Goal: Book appointment/travel/reservation

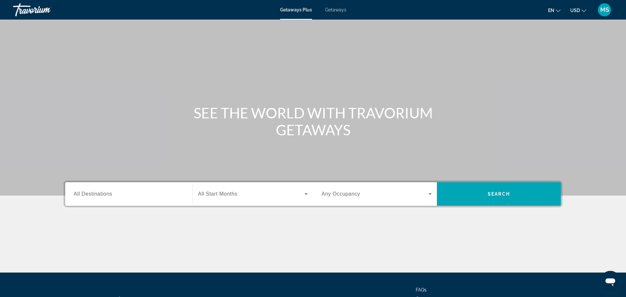
scroll to position [55, 0]
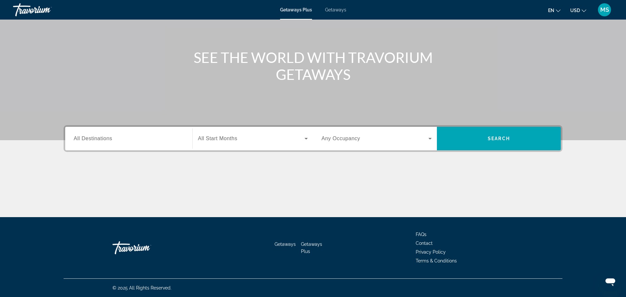
click at [98, 141] on span "All Destinations" at bounding box center [93, 139] width 39 height 6
click at [98, 141] on input "Destination All Destinations" at bounding box center [129, 139] width 110 height 8
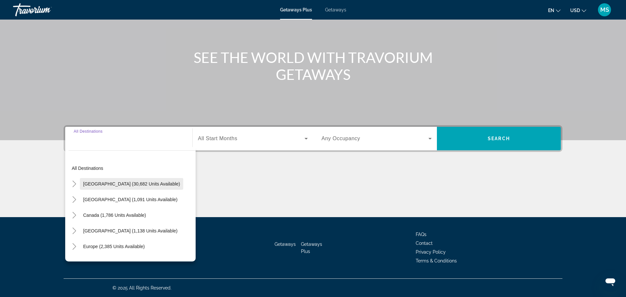
click at [116, 183] on span "[GEOGRAPHIC_DATA] (30,682 units available)" at bounding box center [131, 183] width 97 height 5
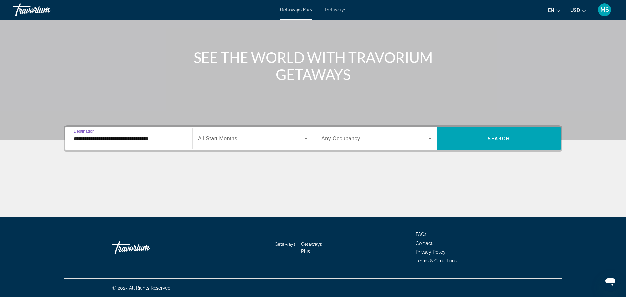
click at [238, 141] on span "All Start Months" at bounding box center [217, 139] width 39 height 6
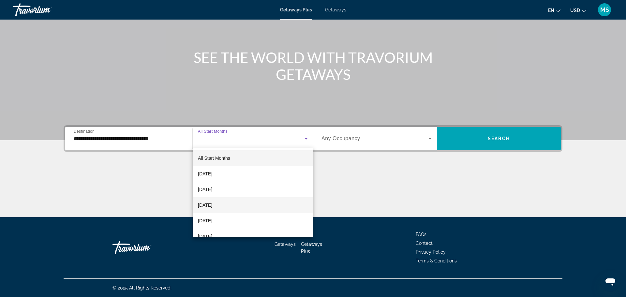
click at [231, 204] on mat-option "[DATE]" at bounding box center [253, 205] width 120 height 16
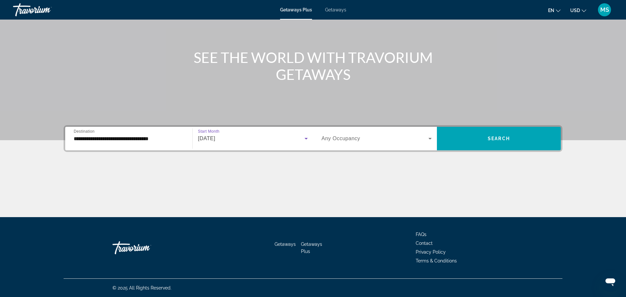
click at [431, 139] on icon "Search widget" at bounding box center [430, 139] width 8 height 8
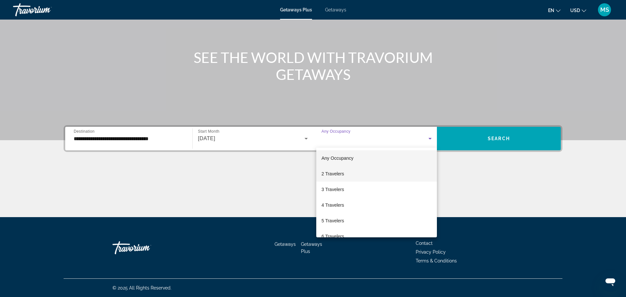
click at [358, 174] on mat-option "2 Travelers" at bounding box center [377, 174] width 121 height 16
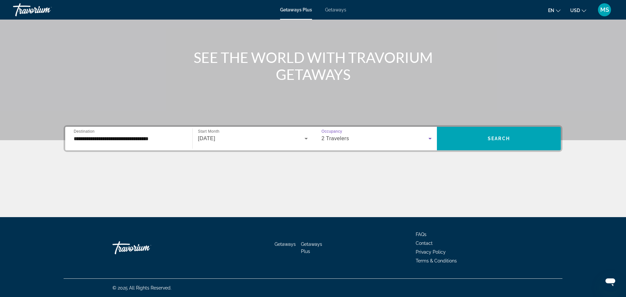
click at [131, 138] on input "**********" at bounding box center [129, 139] width 110 height 8
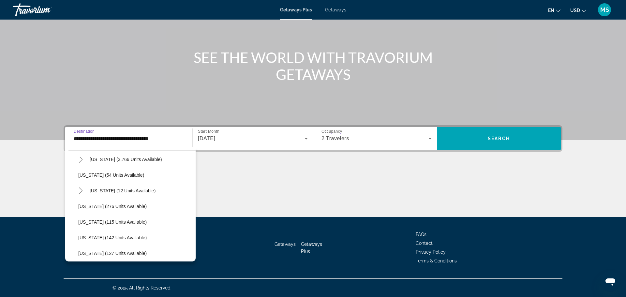
scroll to position [120, 0]
click at [129, 189] on span "[US_STATE] (12 units available)" at bounding box center [123, 189] width 66 height 5
type input "**********"
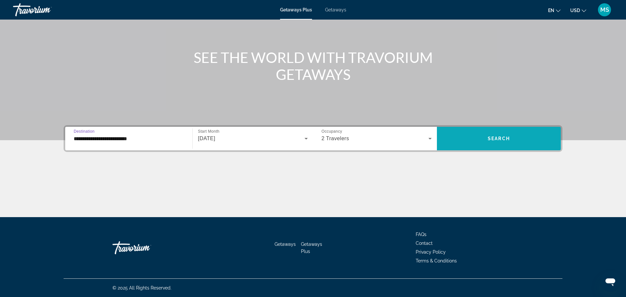
click at [523, 140] on span "Search widget" at bounding box center [499, 139] width 124 height 16
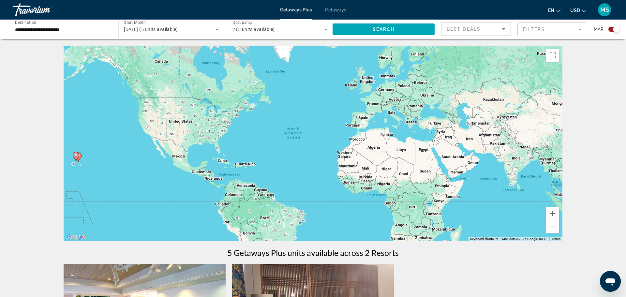
click at [168, 26] on div "[DATE] (5 units available)" at bounding box center [169, 29] width 91 height 8
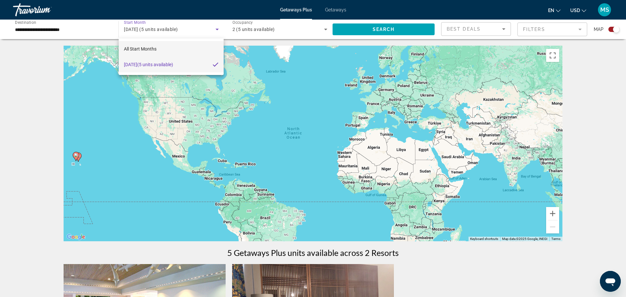
click at [187, 47] on mat-option "All Start Months" at bounding box center [171, 49] width 105 height 16
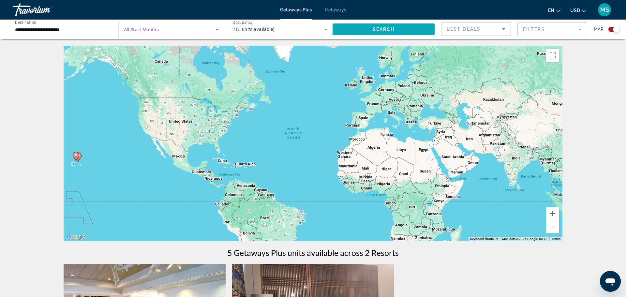
click at [348, 31] on span "Search widget" at bounding box center [384, 30] width 102 height 16
click at [327, 30] on icon "Search widget" at bounding box center [326, 29] width 8 height 8
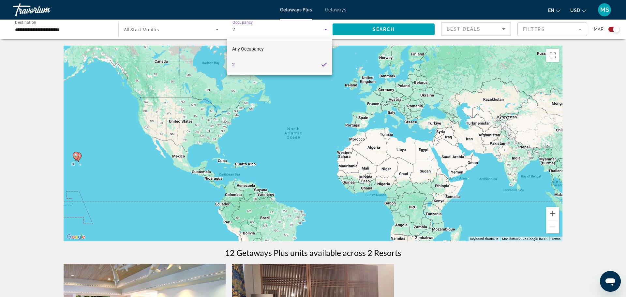
click at [289, 44] on mat-option "Any Occupancy" at bounding box center [279, 49] width 105 height 16
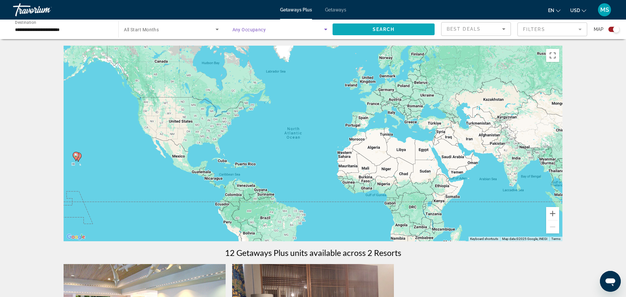
click at [352, 30] on span "Search widget" at bounding box center [384, 30] width 102 height 16
click at [333, 8] on span "Getaways" at bounding box center [335, 9] width 21 height 5
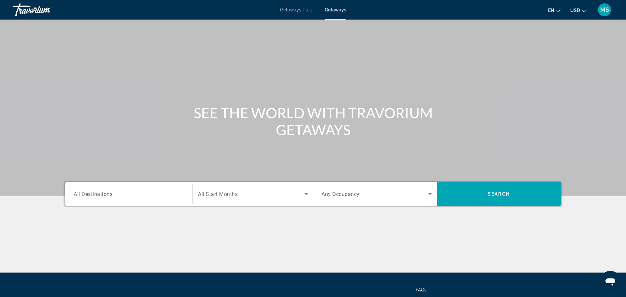
click at [110, 195] on span "All Destinations" at bounding box center [93, 194] width 39 height 6
click at [110, 195] on input "Destination All Destinations" at bounding box center [129, 195] width 110 height 8
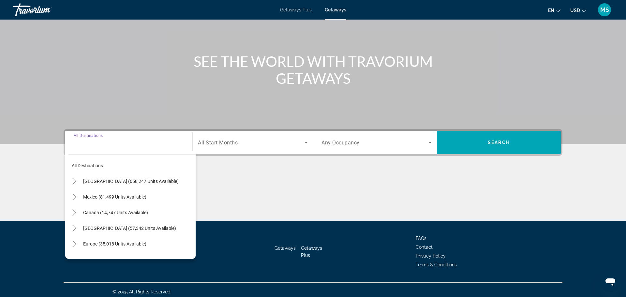
scroll to position [55, 0]
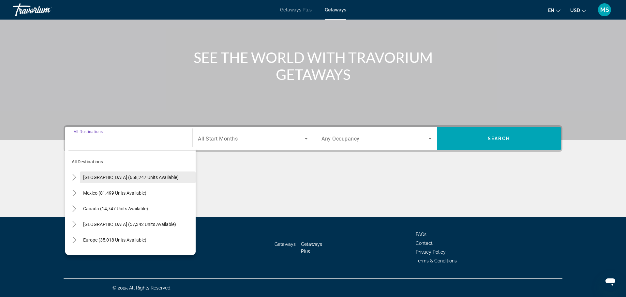
click at [114, 179] on span "[GEOGRAPHIC_DATA] (658,247 units available)" at bounding box center [131, 177] width 96 height 5
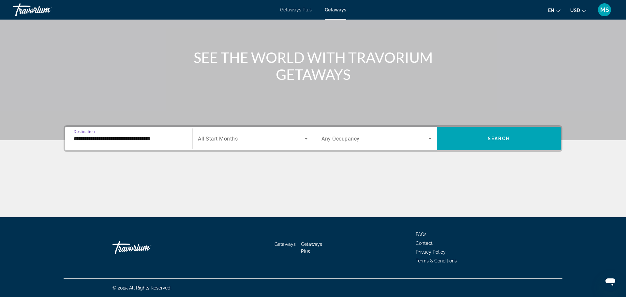
click at [139, 138] on input "**********" at bounding box center [129, 139] width 110 height 8
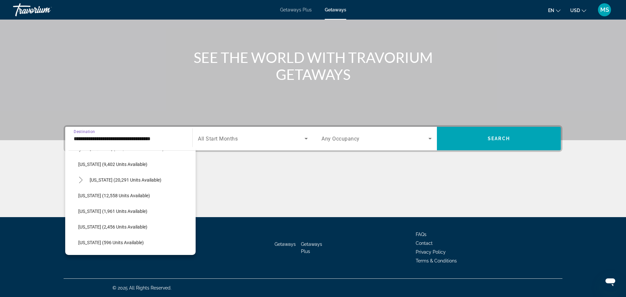
scroll to position [155, 0]
click at [134, 183] on span "Search widget" at bounding box center [140, 179] width 109 height 16
type input "**********"
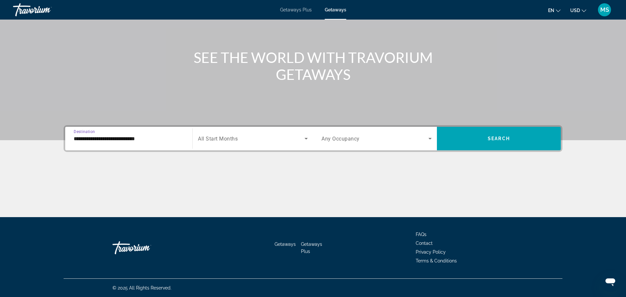
click at [304, 137] on icon "Search widget" at bounding box center [306, 139] width 8 height 8
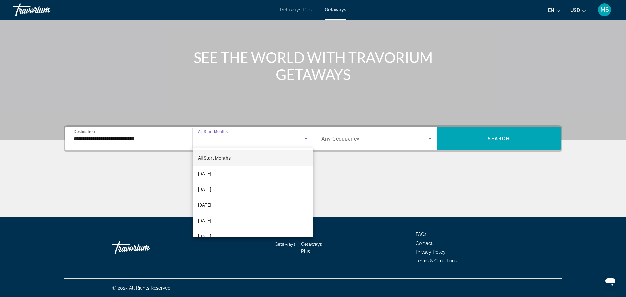
click at [304, 155] on mat-option "All Start Months" at bounding box center [253, 158] width 120 height 16
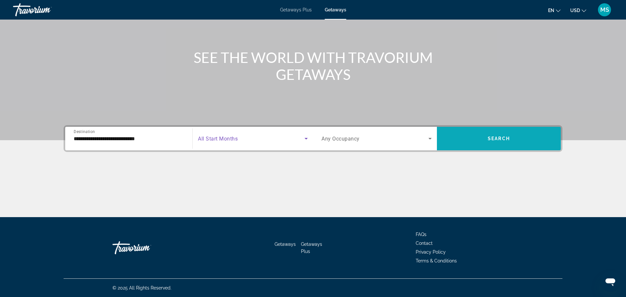
click at [471, 140] on span "Search widget" at bounding box center [499, 139] width 124 height 16
